Goal: Leave review/rating: Share an evaluation or opinion about a product, service, or content

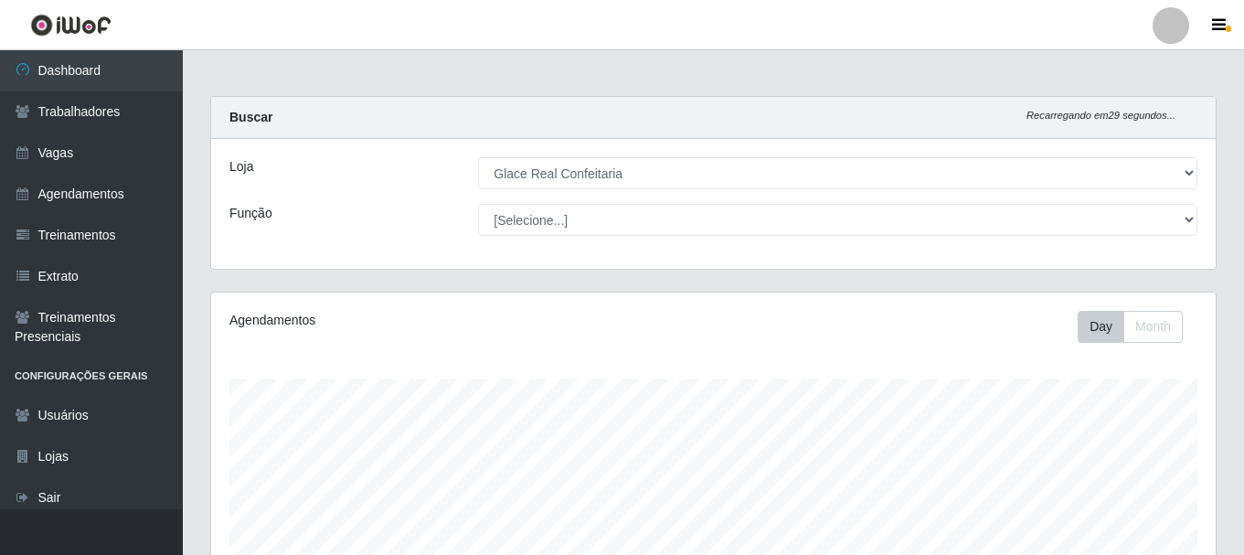
select select "445"
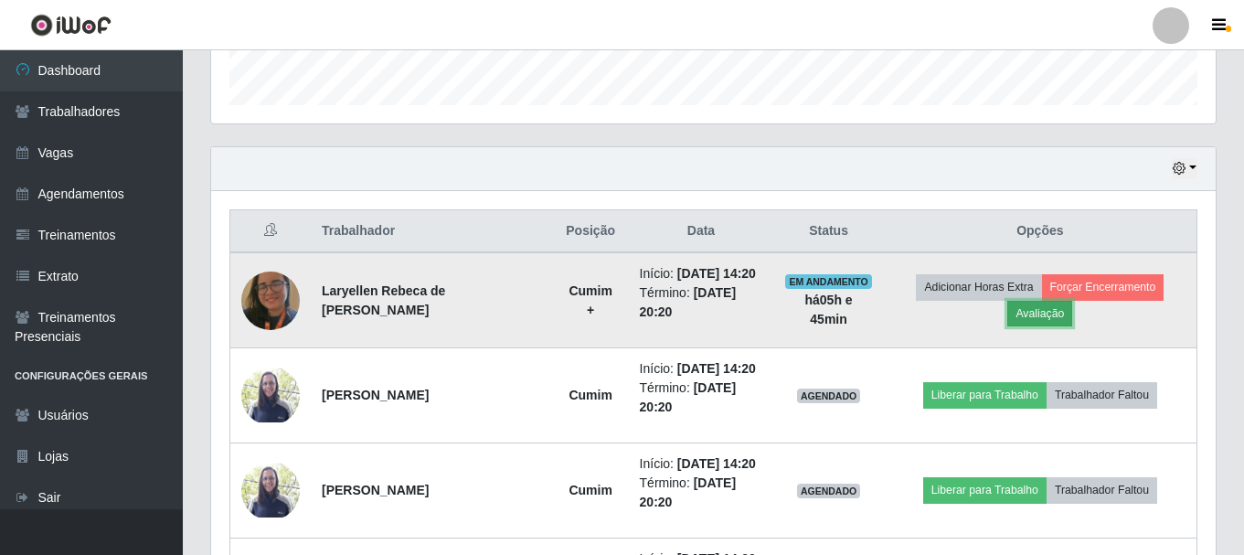
click at [1048, 317] on button "Avaliação" at bounding box center [1039, 314] width 65 height 26
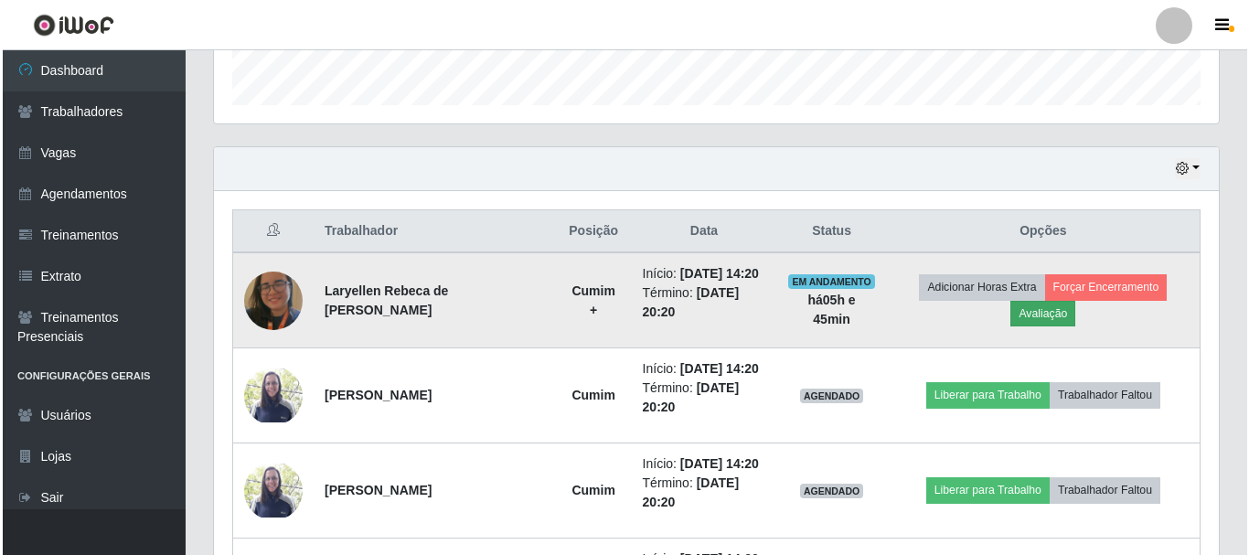
scroll to position [379, 995]
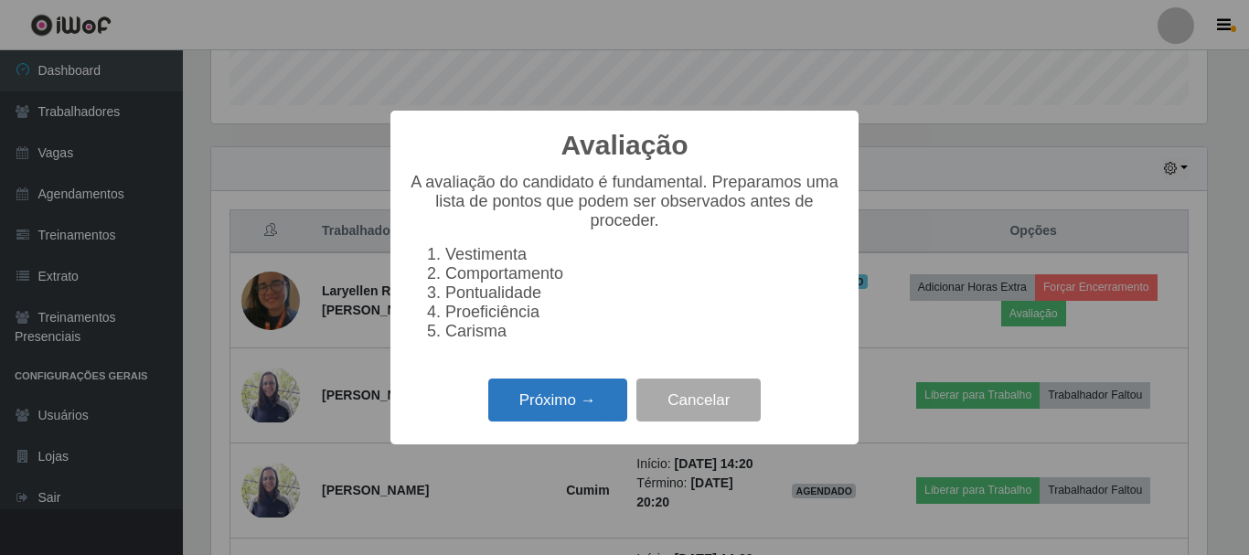
click at [532, 405] on button "Próximo →" at bounding box center [557, 399] width 139 height 43
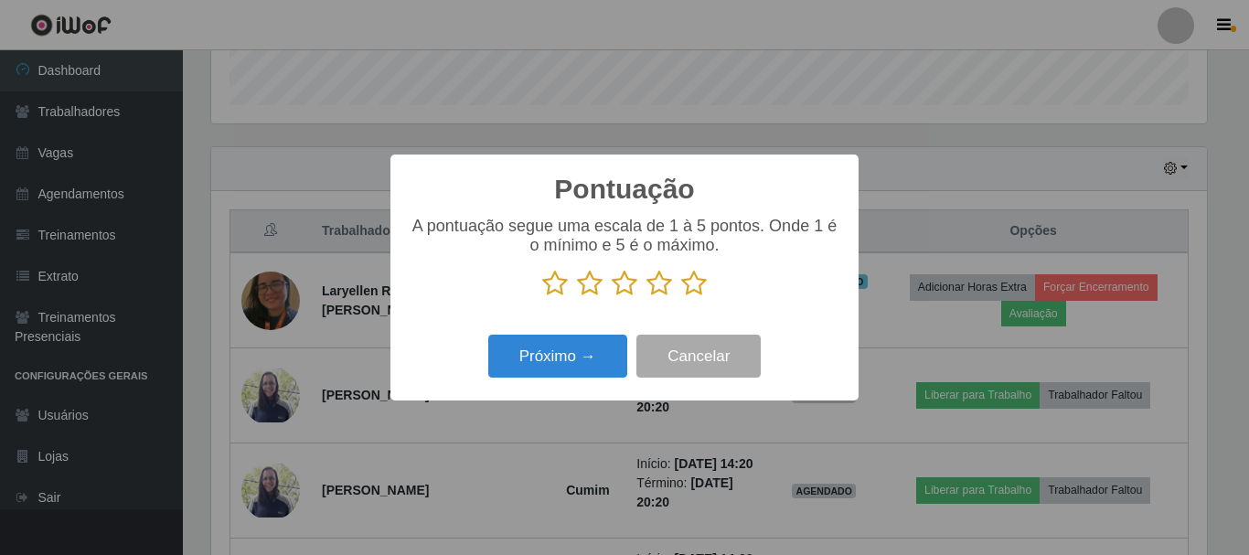
click at [686, 289] on icon at bounding box center [694, 283] width 26 height 27
click at [681, 297] on input "radio" at bounding box center [681, 297] width 0 height 0
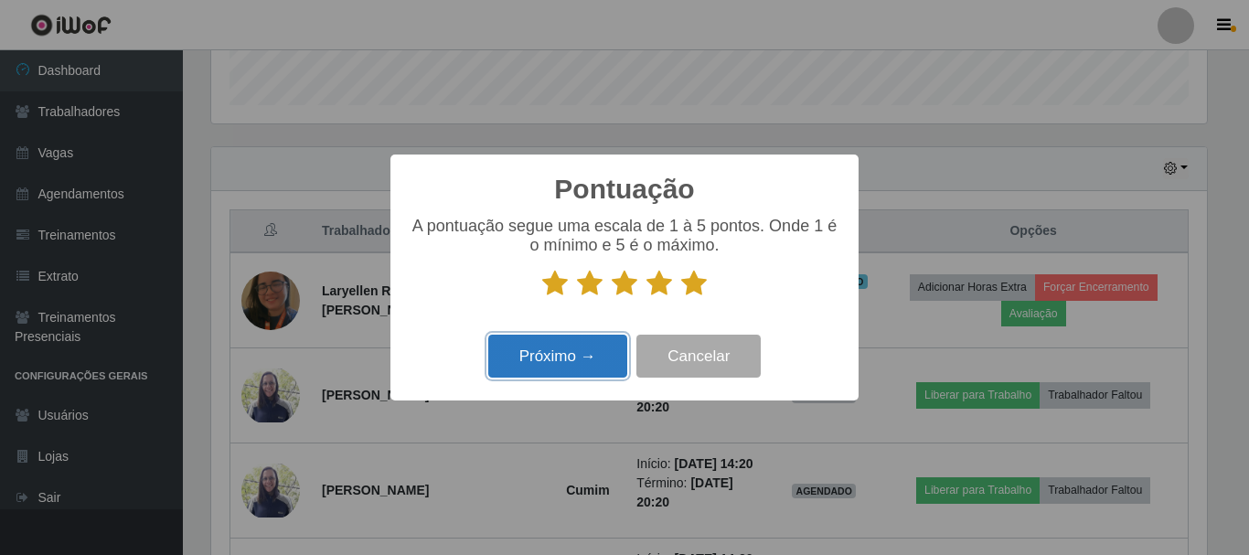
click at [589, 352] on button "Próximo →" at bounding box center [557, 356] width 139 height 43
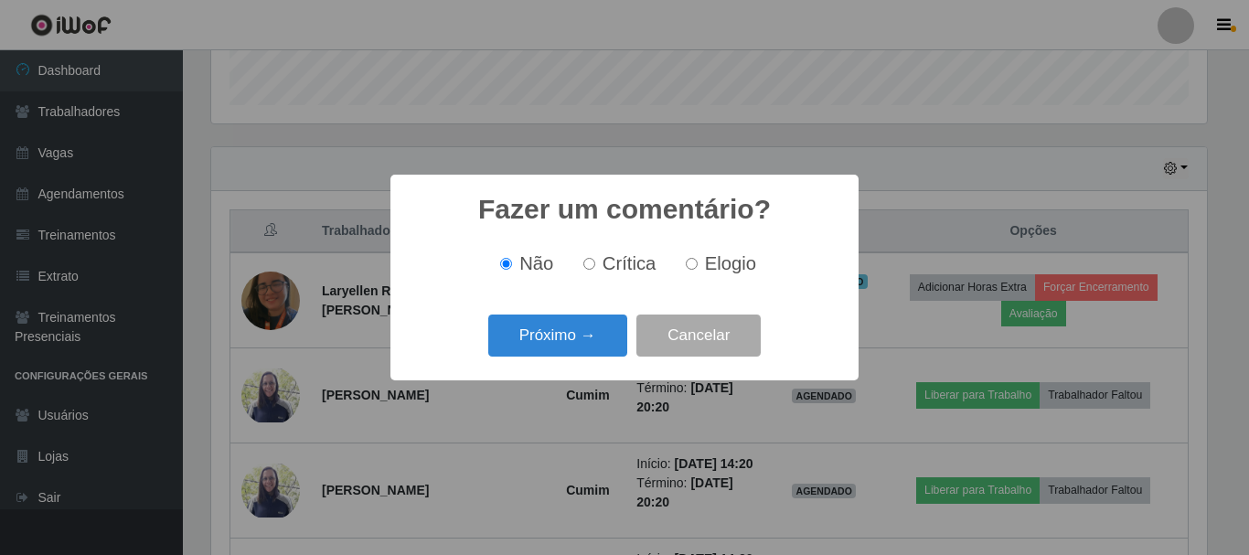
click at [692, 268] on input "Elogio" at bounding box center [692, 264] width 12 height 12
radio input "true"
click at [567, 354] on button "Próximo →" at bounding box center [557, 335] width 139 height 43
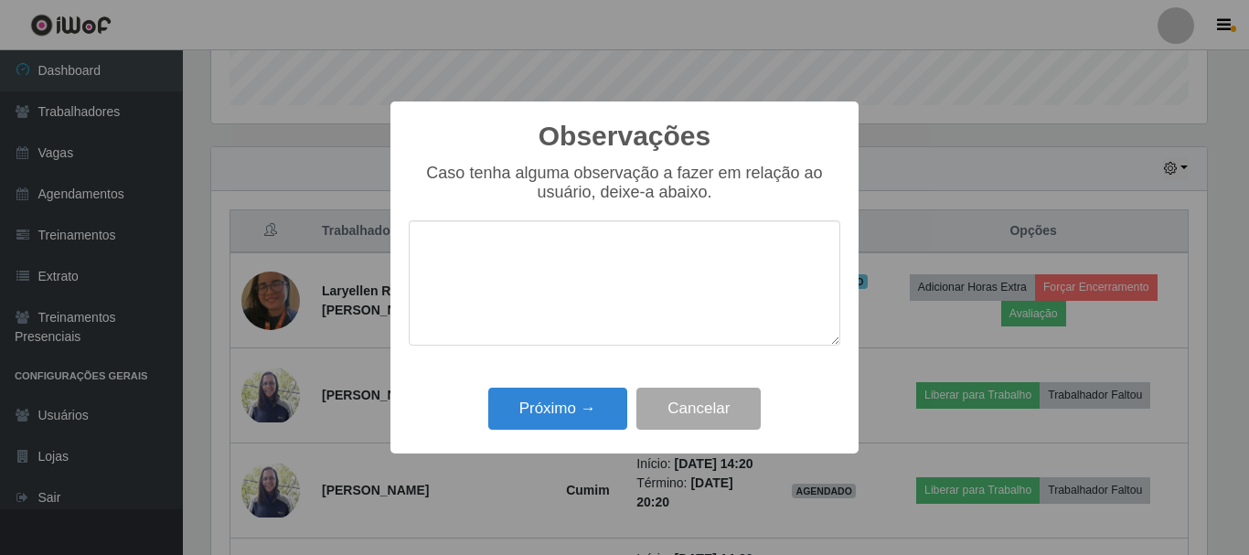
click at [587, 331] on textarea at bounding box center [624, 282] width 431 height 125
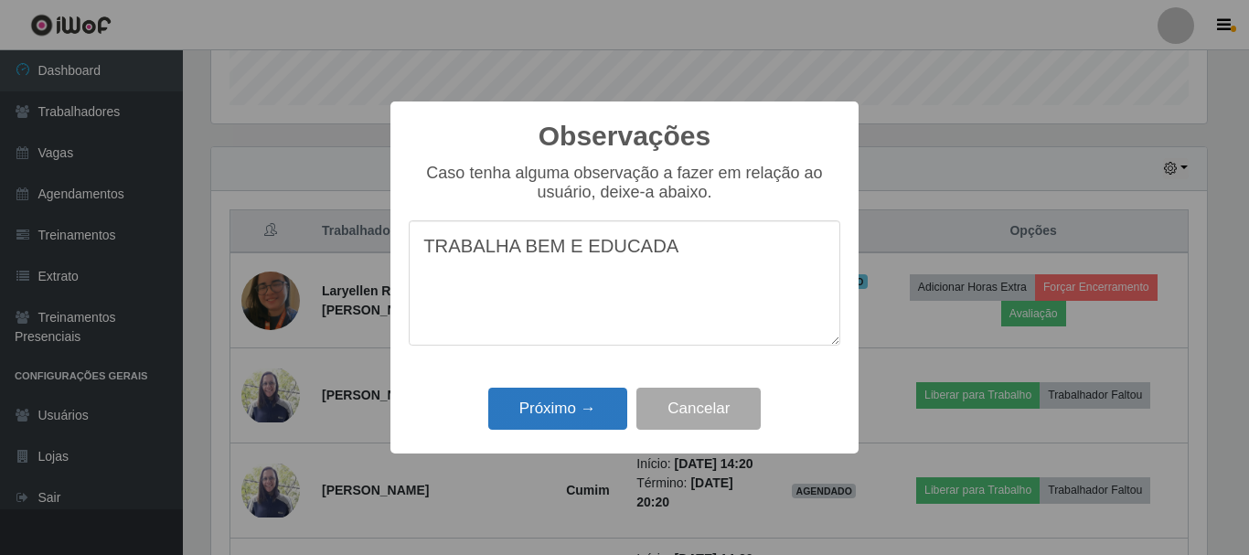
type textarea "TRABALHA BEM E EDUCADA"
click at [558, 409] on button "Próximo →" at bounding box center [557, 409] width 139 height 43
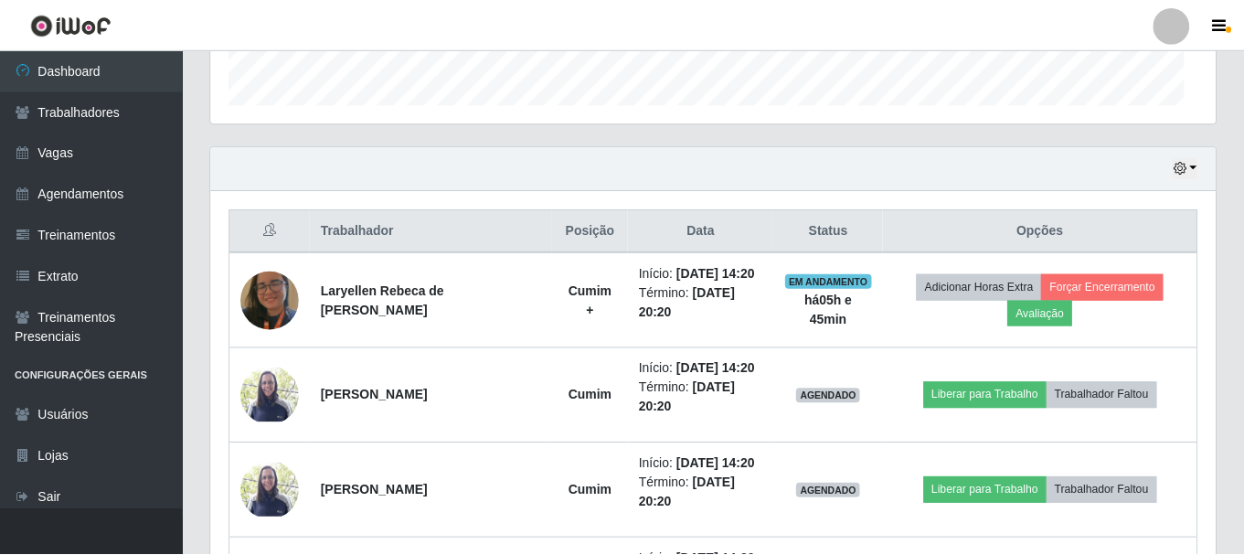
scroll to position [379, 1005]
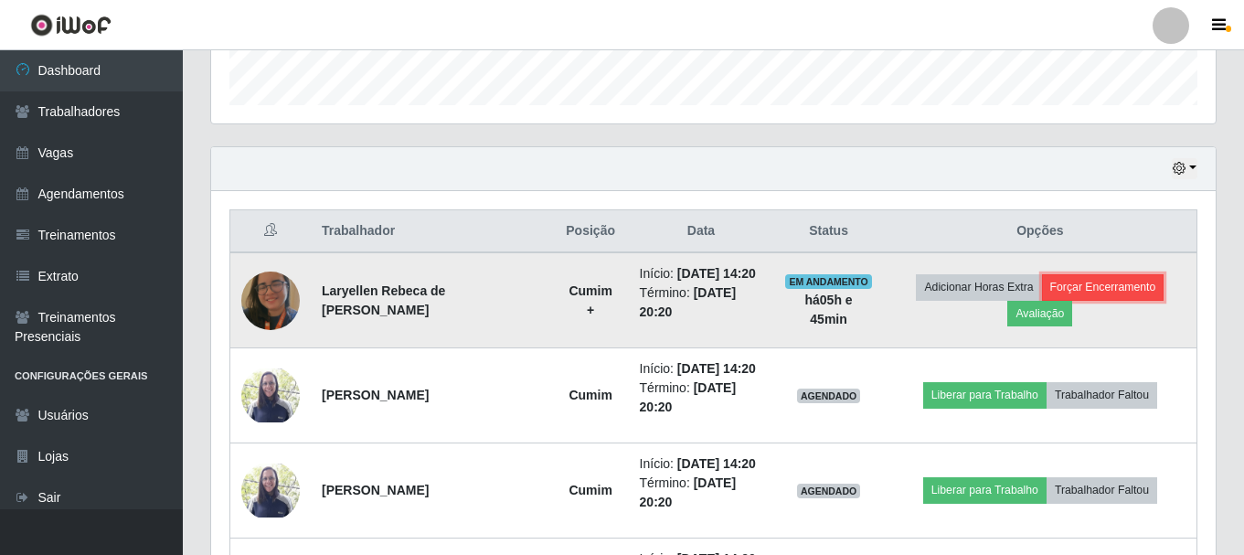
click at [1101, 292] on button "Forçar Encerramento" at bounding box center [1103, 287] width 122 height 26
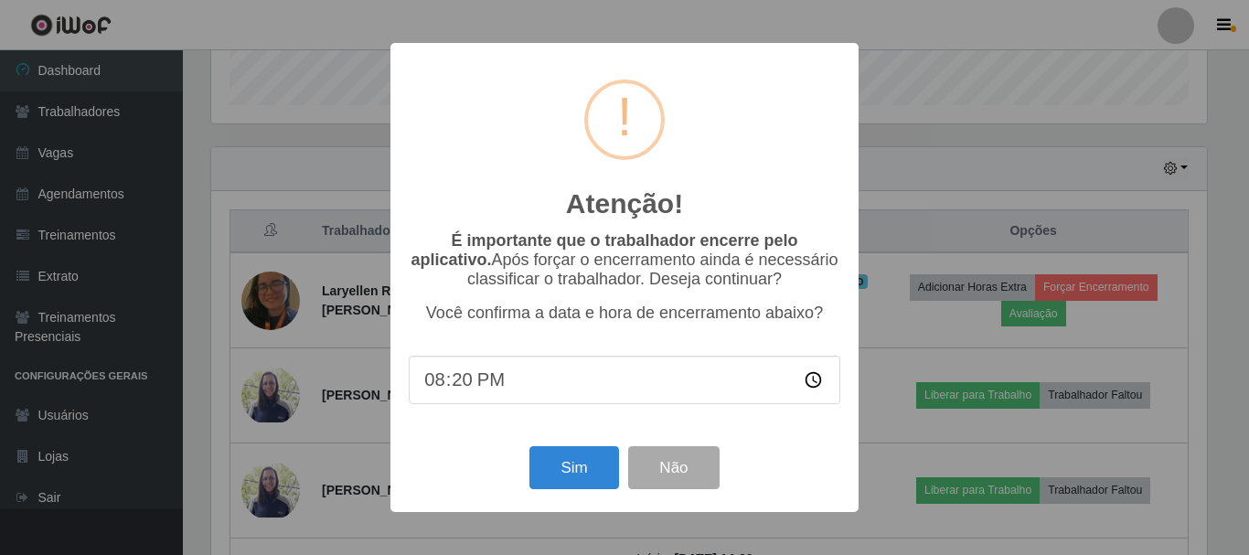
click at [452, 392] on input "20:20" at bounding box center [624, 380] width 431 height 48
click at [562, 489] on button "Sim" at bounding box center [573, 467] width 89 height 43
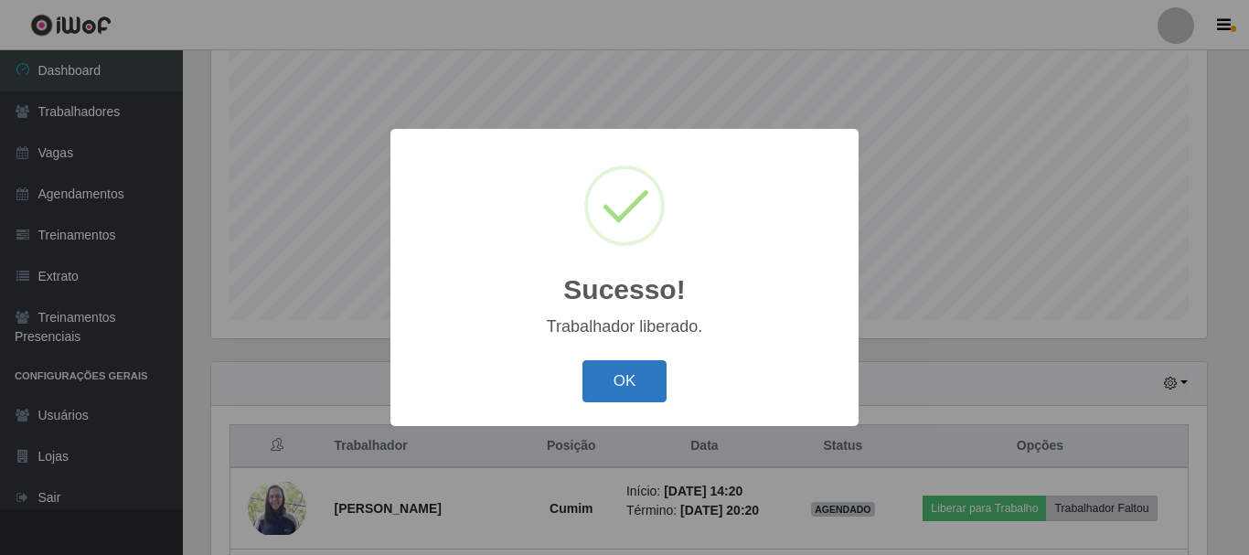
click at [638, 374] on button "OK" at bounding box center [624, 381] width 85 height 43
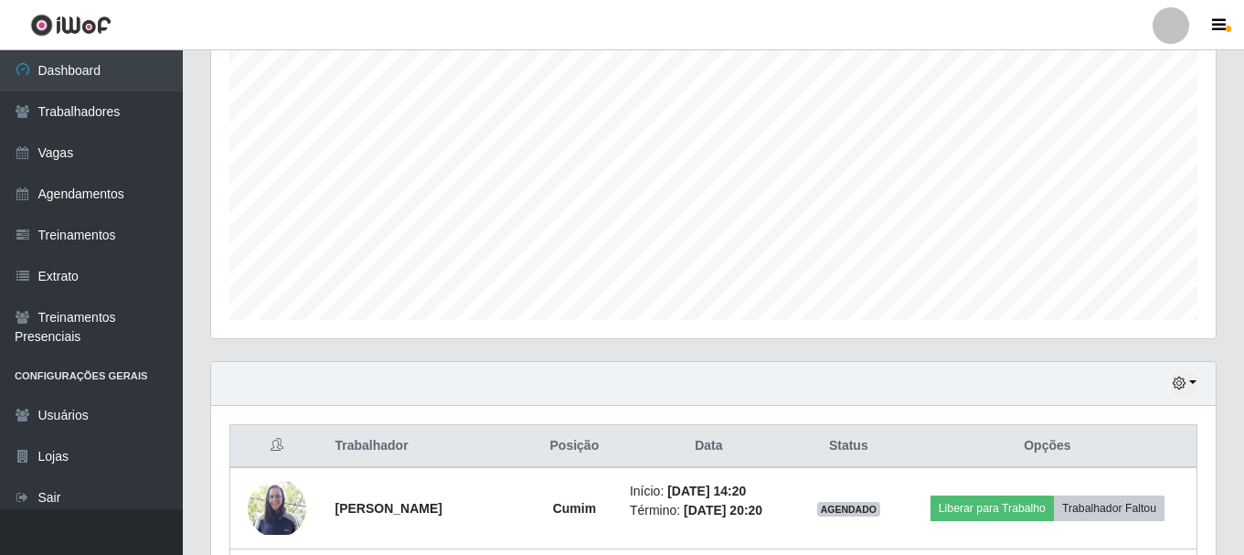
scroll to position [379, 1005]
